Goal: Task Accomplishment & Management: Complete application form

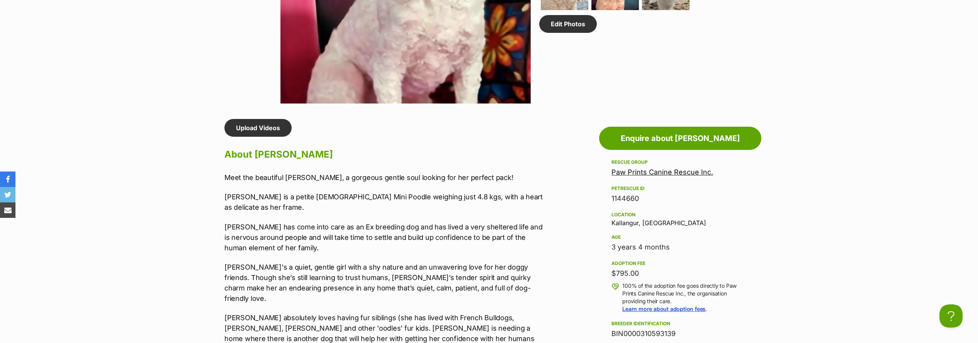
scroll to position [558, 0]
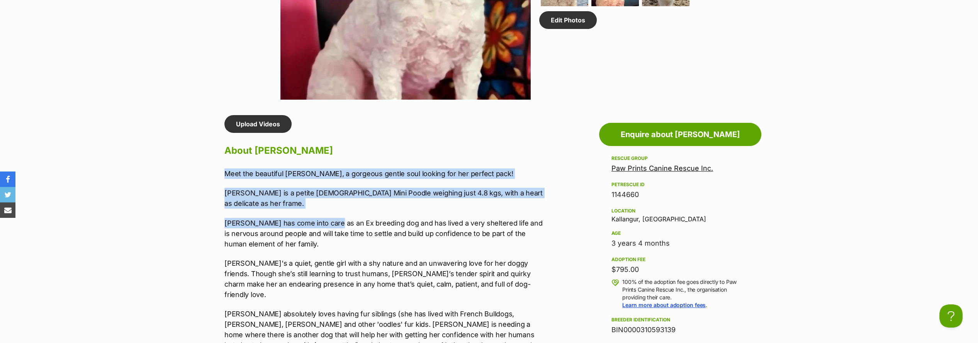
drag, startPoint x: 256, startPoint y: 176, endPoint x: 326, endPoint y: 223, distance: 85.0
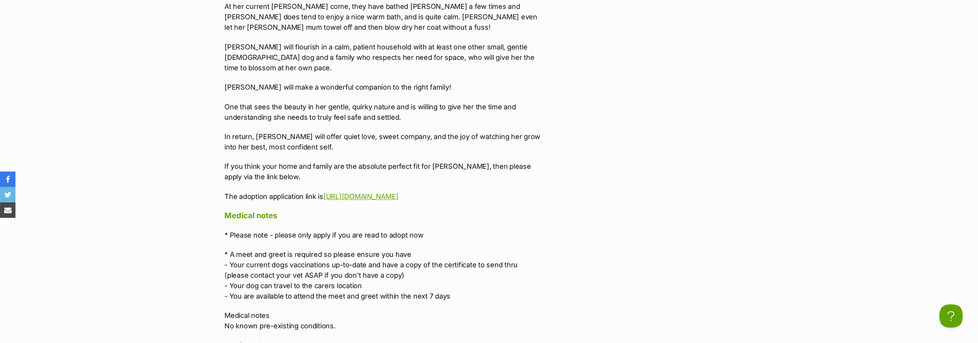
scroll to position [1974, 0]
click at [468, 190] on p "The adoption application link is https://goo.gl/forms/PqpkCcE89ikDR2Lw1" at bounding box center [383, 195] width 319 height 10
copy div "Meet the beautiful Ali, a gorgeous gentle soul looking for her perfect pack! Al…"
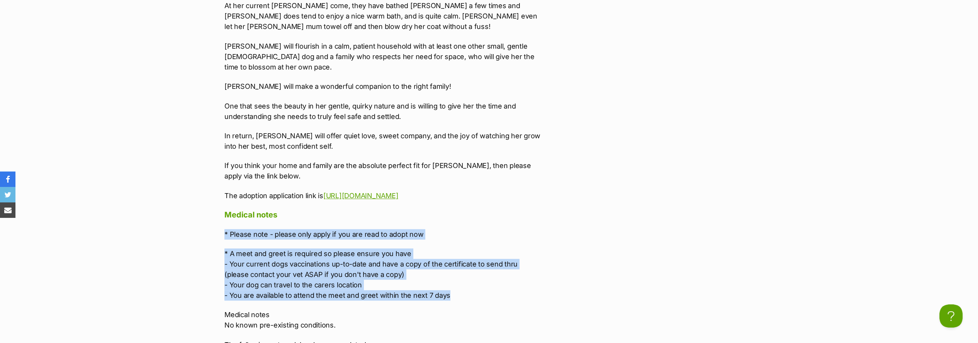
drag, startPoint x: 221, startPoint y: 125, endPoint x: 450, endPoint y: 185, distance: 236.3
copy div "* Please note - please only apply if you are read to adopt now * A meet and gre…"
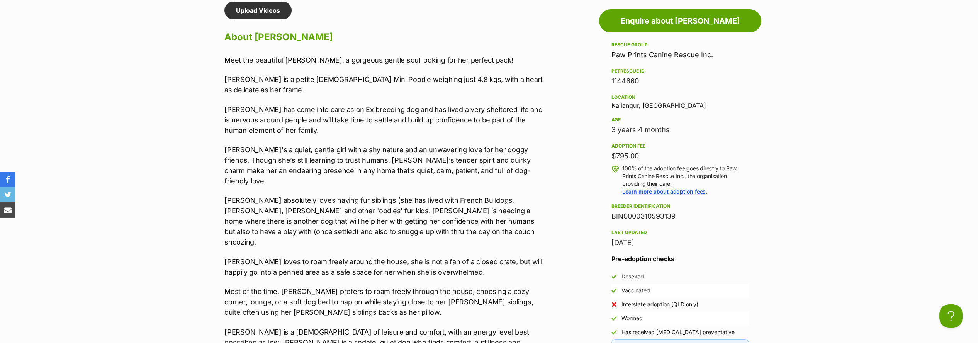
scroll to position [686, 0]
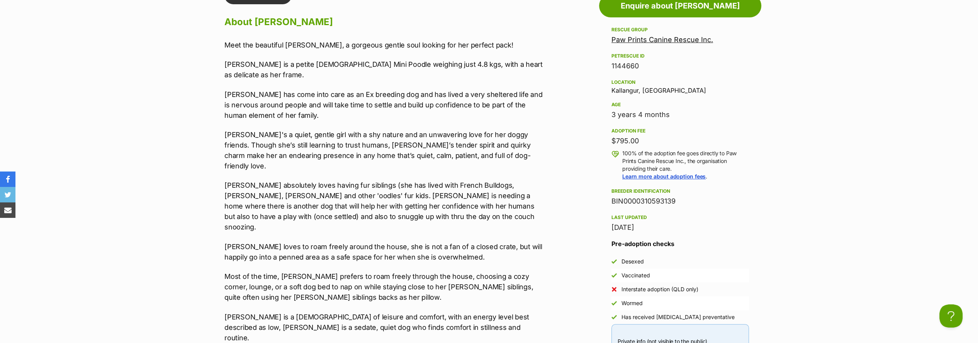
drag, startPoint x: 674, startPoint y: 114, endPoint x: 613, endPoint y: 113, distance: 60.7
click at [613, 113] on div "3 years 4 months" at bounding box center [680, 114] width 138 height 11
copy div "3 years 4 months"
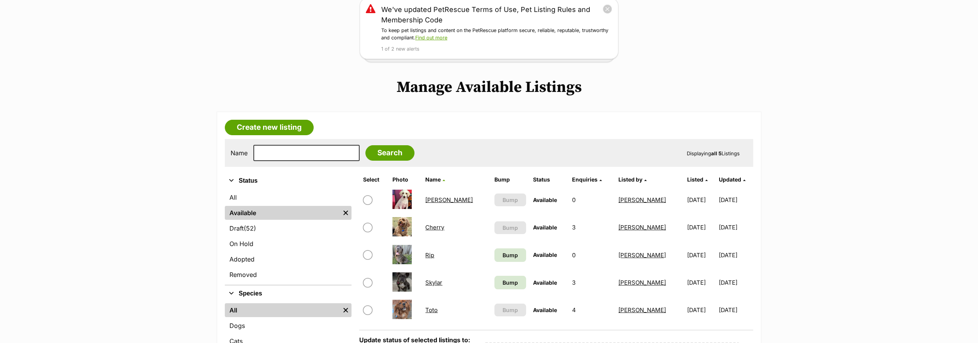
scroll to position [129, 0]
